Goal: Find specific page/section: Find specific page/section

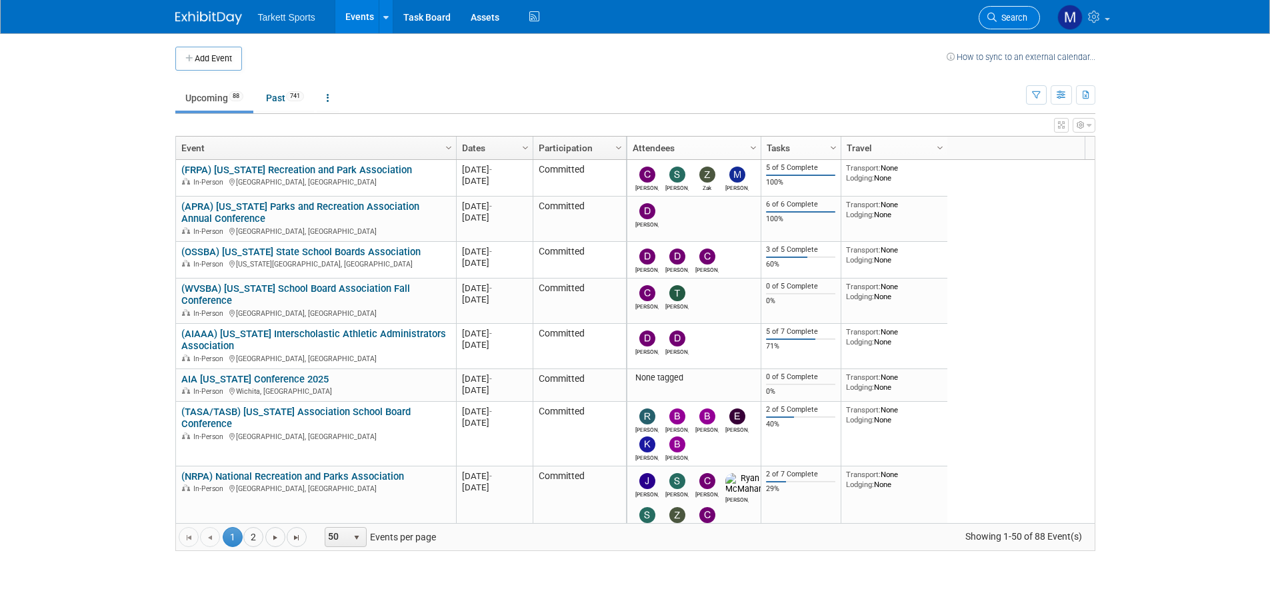
click at [1002, 19] on span "Search" at bounding box center [1011, 18] width 31 height 10
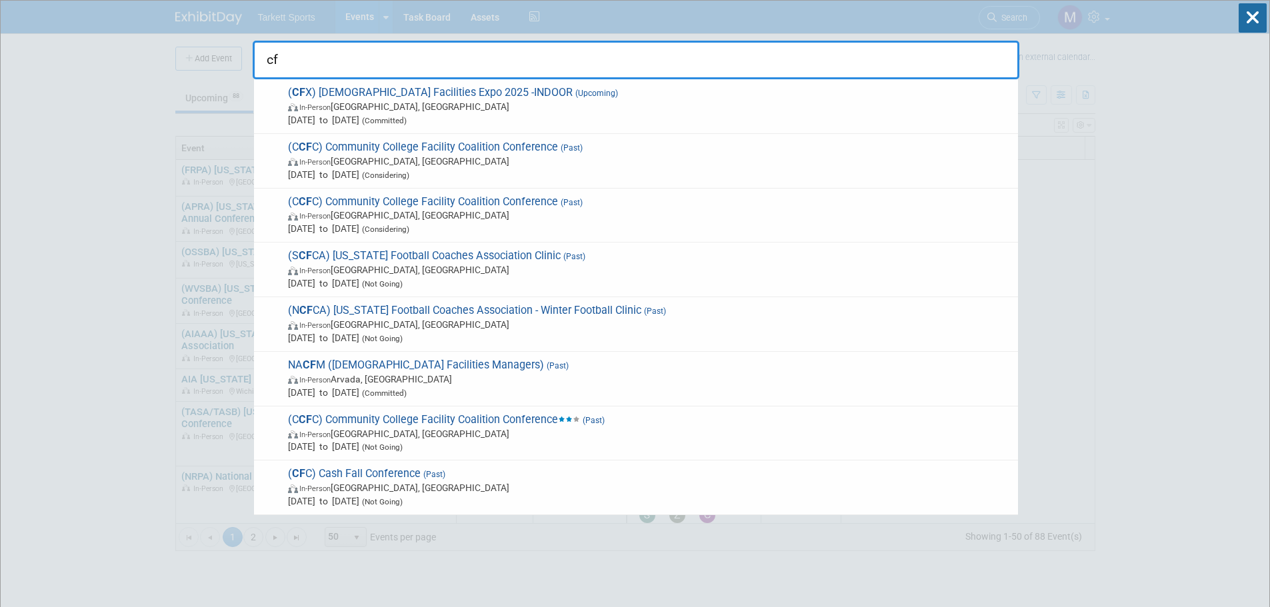
type input "cf"
click at [347, 87] on span "( CF X) [DEMOGRAPHIC_DATA] Facilities Expo 2025 -INDOOR (Upcoming) In-Person [G…" at bounding box center [647, 106] width 727 height 41
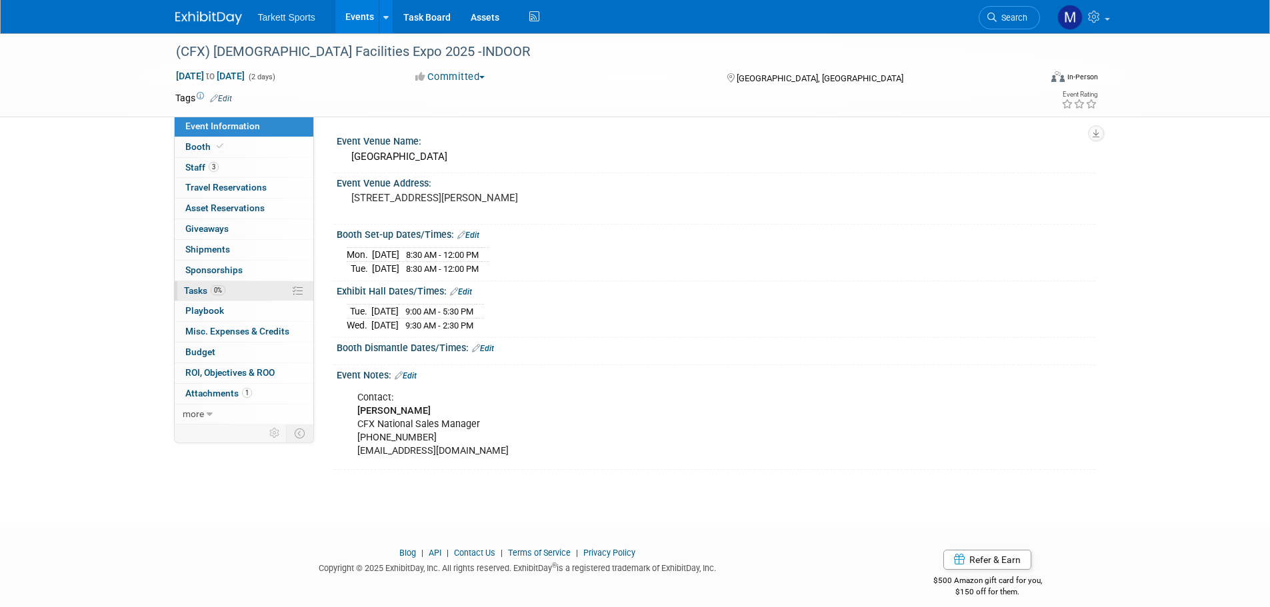
click at [225, 299] on link "0% Tasks 0%" at bounding box center [244, 291] width 139 height 20
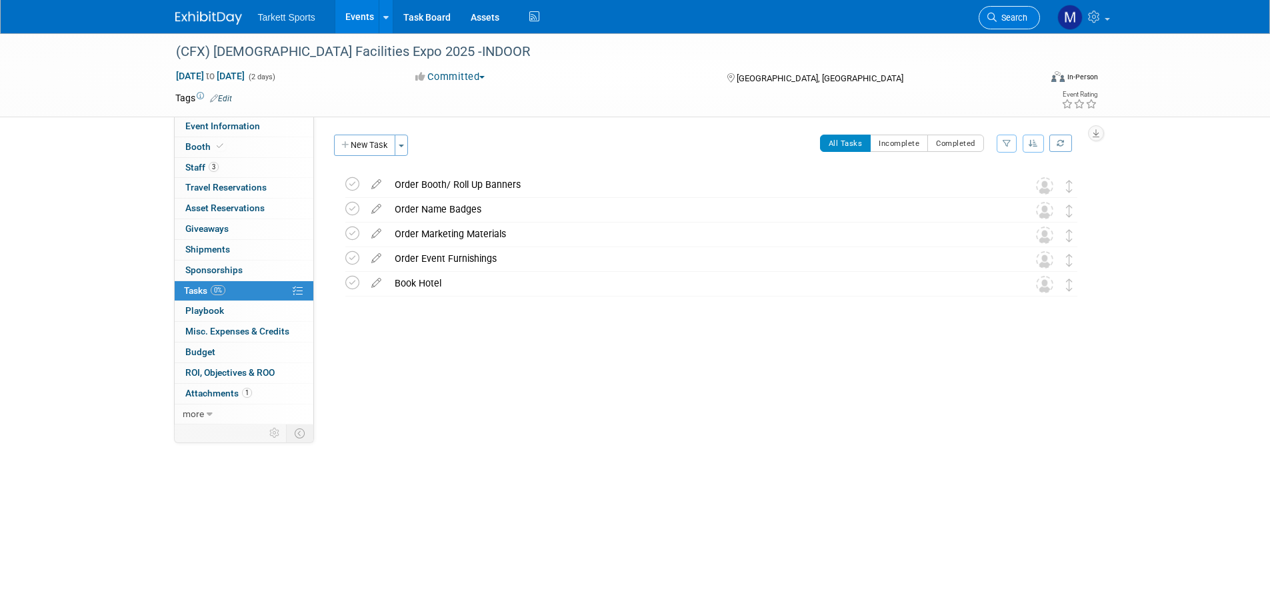
click at [1016, 14] on span "Search" at bounding box center [1011, 18] width 31 height 10
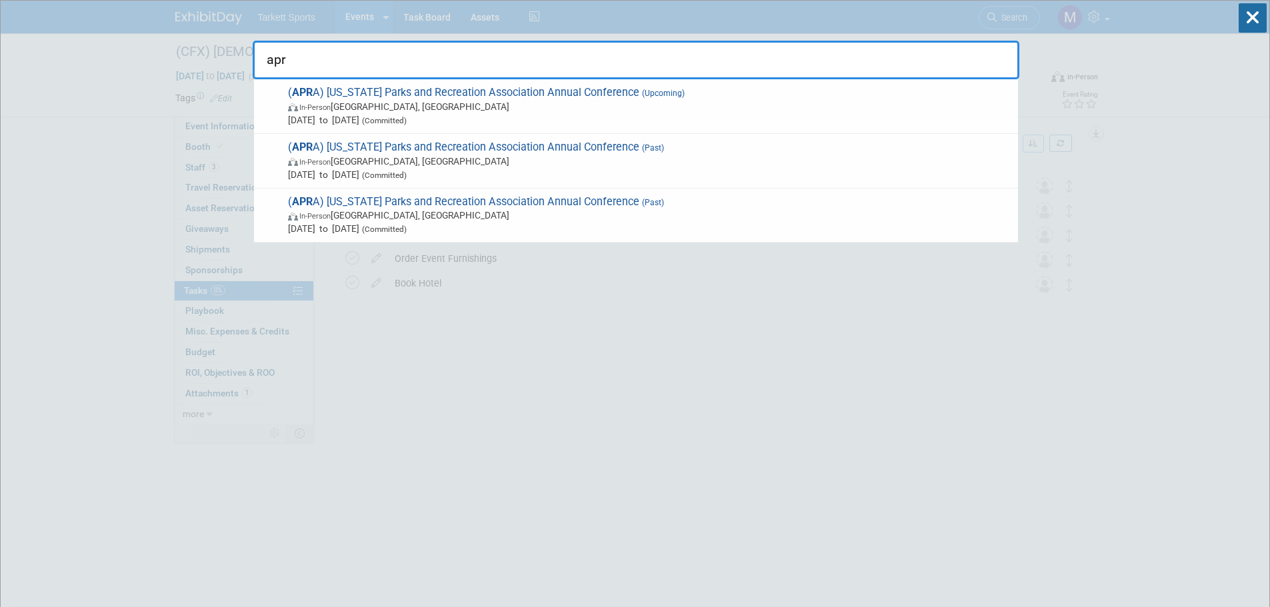
type input "apra"
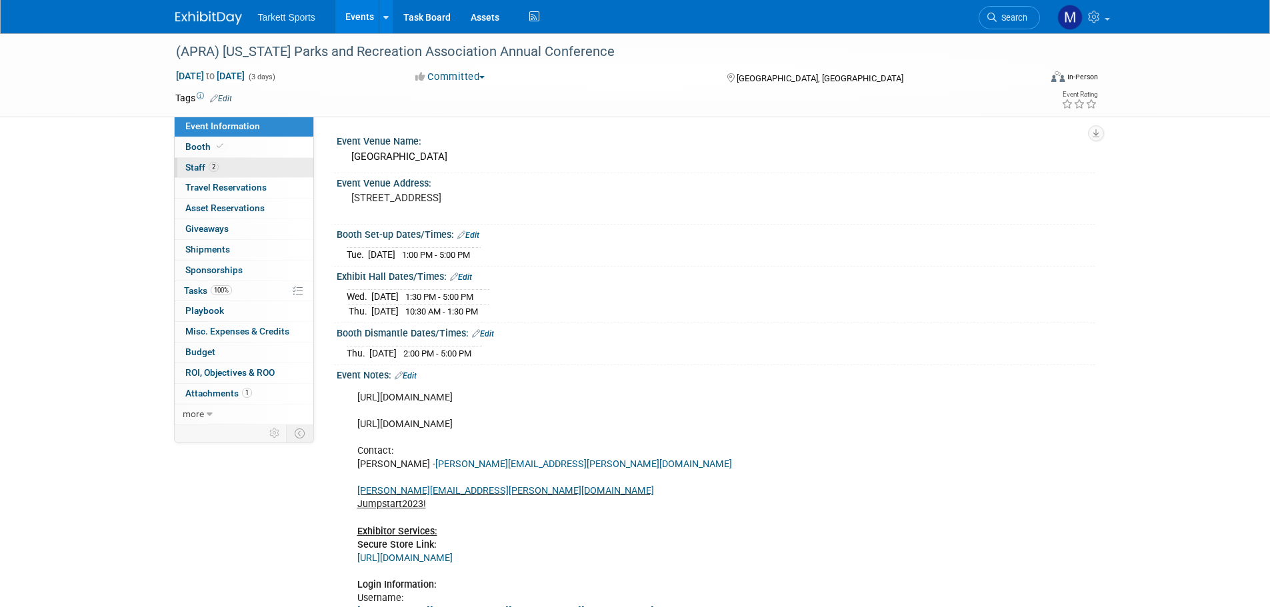
click at [207, 169] on span "Staff 2" at bounding box center [201, 167] width 33 height 11
